Goal: Task Accomplishment & Management: Use online tool/utility

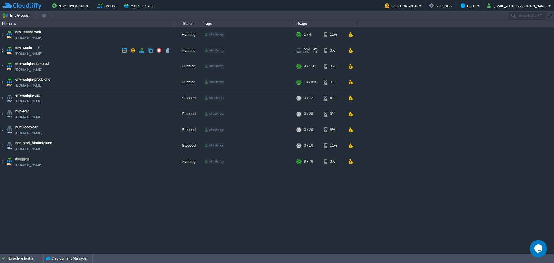
click at [1, 51] on img at bounding box center [2, 51] width 5 height 16
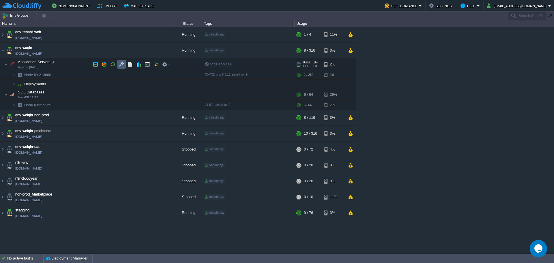
click at [121, 64] on button "button" at bounding box center [121, 64] width 5 height 5
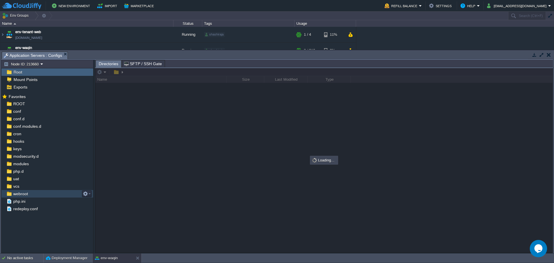
click at [31, 194] on div "webroot" at bounding box center [47, 194] width 92 height 8
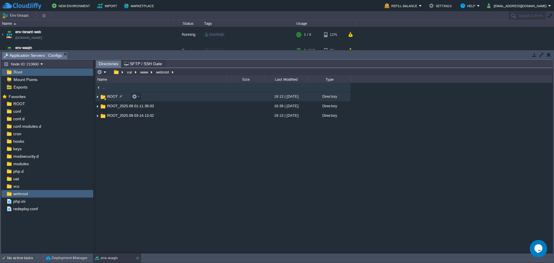
click at [98, 98] on img at bounding box center [97, 96] width 5 height 9
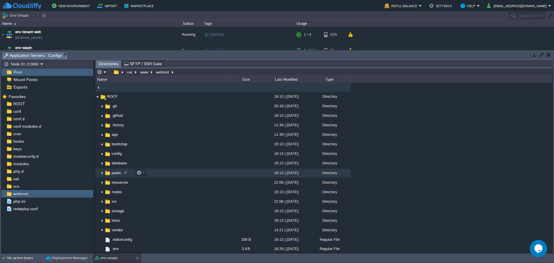
scroll to position [72, 0]
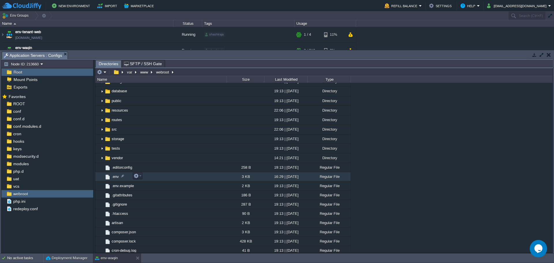
click at [111, 177] on span ".env" at bounding box center [115, 176] width 9 height 5
click at [117, 176] on span ".env" at bounding box center [115, 176] width 9 height 5
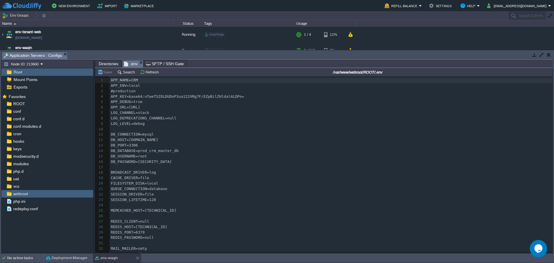
scroll to position [2, 0]
click at [142, 163] on div "118 1 APP_NAME=CRM 2 APP_ENV=local 3 #production 4 APP_KEY=base64:nTweTSZOLDUDo…" at bounding box center [331, 192] width 443 height 228
type textarea "rKLGavcAis"
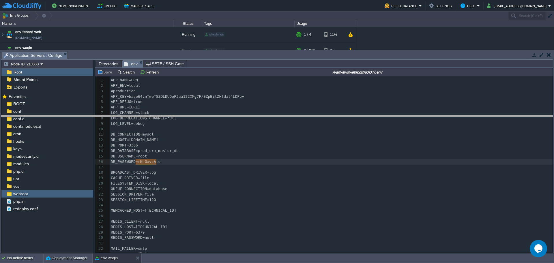
drag, startPoint x: 80, startPoint y: 58, endPoint x: 88, endPoint y: 125, distance: 67.8
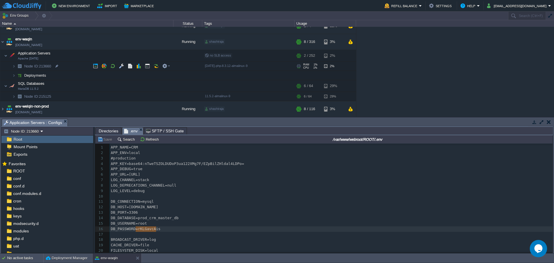
scroll to position [0, 0]
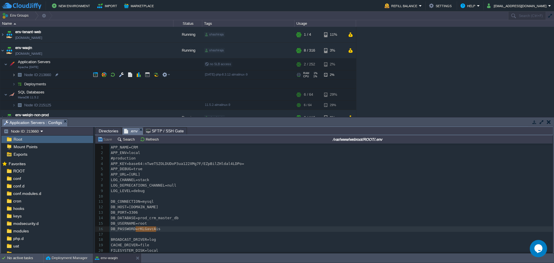
click at [13, 75] on img at bounding box center [13, 74] width 3 height 9
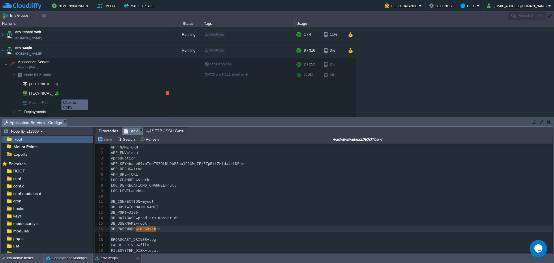
click at [57, 94] on div at bounding box center [57, 93] width 5 height 5
click at [56, 86] on div at bounding box center [55, 84] width 5 height 5
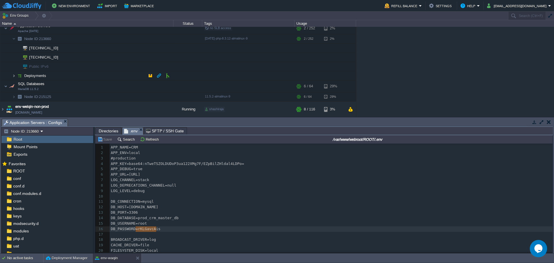
click at [14, 78] on img at bounding box center [13, 75] width 3 height 9
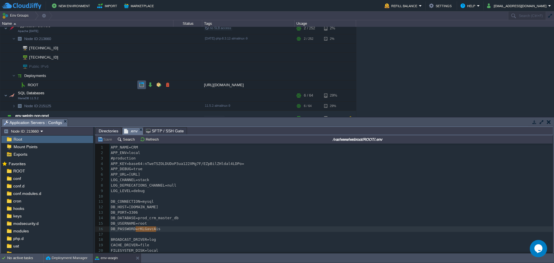
click at [143, 86] on button "button" at bounding box center [141, 84] width 5 height 5
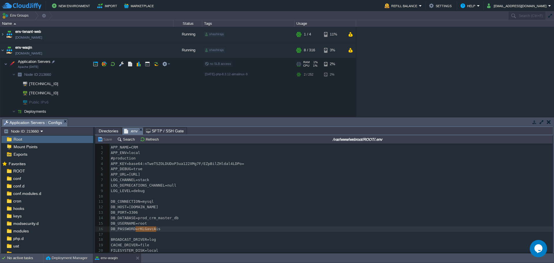
scroll to position [0, 0]
click at [99, 64] on td at bounding box center [95, 64] width 9 height 9
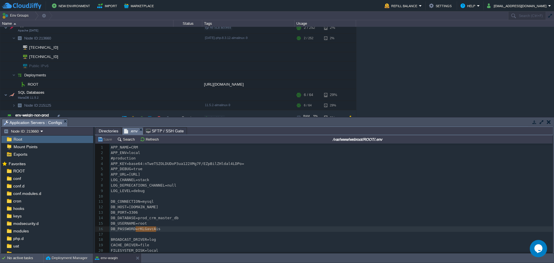
scroll to position [72, 0]
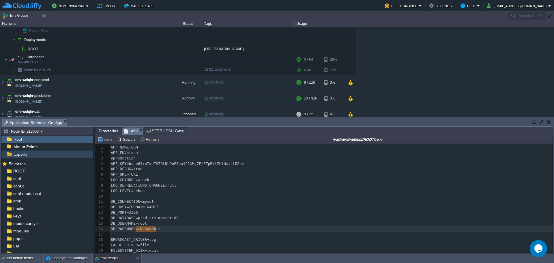
drag, startPoint x: 81, startPoint y: 118, endPoint x: 84, endPoint y: 152, distance: 33.6
click at [84, 152] on div "Tasks Activity Log Archive Git / SVN Application Servers : Configs Node ID: 213…" at bounding box center [277, 185] width 554 height 136
click at [14, 70] on img at bounding box center [13, 69] width 3 height 9
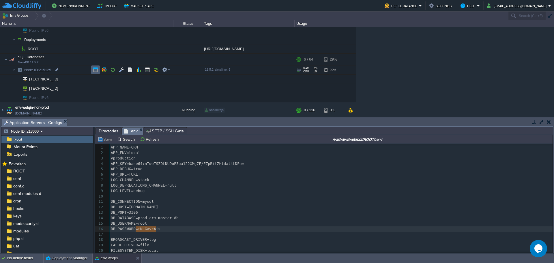
click at [96, 69] on button "button" at bounding box center [95, 69] width 5 height 5
click at [55, 81] on div at bounding box center [55, 79] width 5 height 5
click at [57, 90] on div at bounding box center [58, 88] width 5 height 5
type input "[TECHNICAL_ID]"
click at [455, 193] on pre "LOG_LEVEL=debug" at bounding box center [331, 190] width 443 height 5
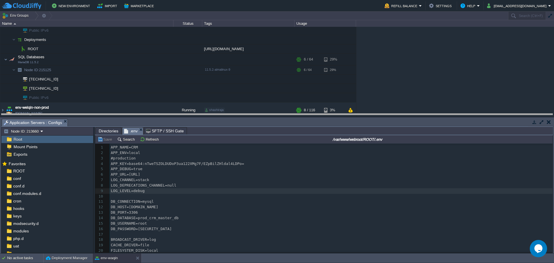
drag, startPoint x: 207, startPoint y: 125, endPoint x: 199, endPoint y: 73, distance: 53.3
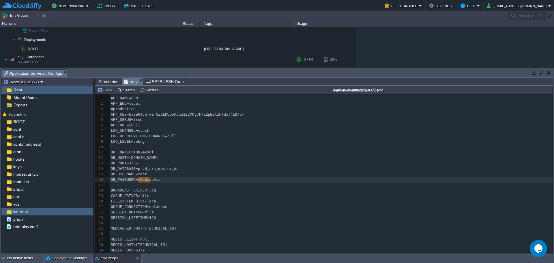
type textarea "KLGavcAis"
drag, startPoint x: 137, startPoint y: 181, endPoint x: 159, endPoint y: 183, distance: 22.3
type textarea "rKLGavcAis"
drag, startPoint x: 136, startPoint y: 179, endPoint x: 158, endPoint y: 181, distance: 21.2
click at [192, 193] on pre "BROADCAST_DRIVER=log" at bounding box center [331, 190] width 443 height 5
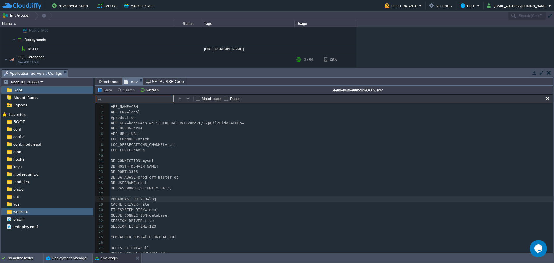
scroll to position [9, 0]
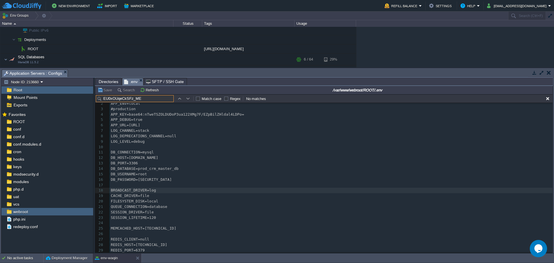
type input "EU0xOUqeCkSFz_ME"
click at [190, 100] on button "button" at bounding box center [188, 98] width 5 height 5
click at [188, 99] on button "button" at bounding box center [188, 98] width 5 height 5
click at [160, 100] on input "EU0xOUqeCkSFz_ME" at bounding box center [135, 98] width 78 height 7
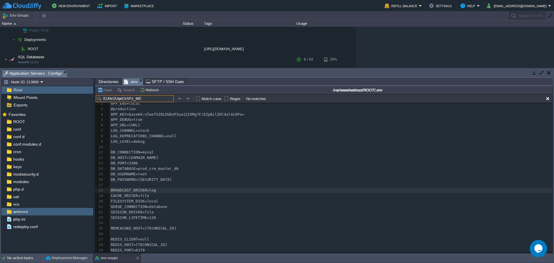
click at [160, 100] on input "EU0xOUqeCkSFz_ME" at bounding box center [135, 98] width 78 height 7
click at [225, 167] on pre "DB_DATABASE=prod_crm_master_db" at bounding box center [331, 168] width 443 height 5
click at [259, 194] on pre "CACHE_DRIVER=file" at bounding box center [331, 195] width 443 height 5
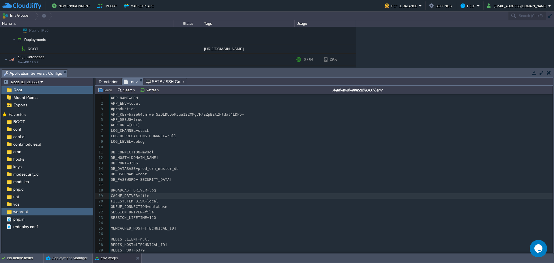
click at [152, 182] on div "x 1 APP_NAME=CRM 2 APP_ENV=local 3 #production 4 APP_KEY=base64:nTweTSZOLDUDoP3…" at bounding box center [331, 204] width 443 height 218
type textarea "rKLGavcAis"
